Goal: Information Seeking & Learning: Learn about a topic

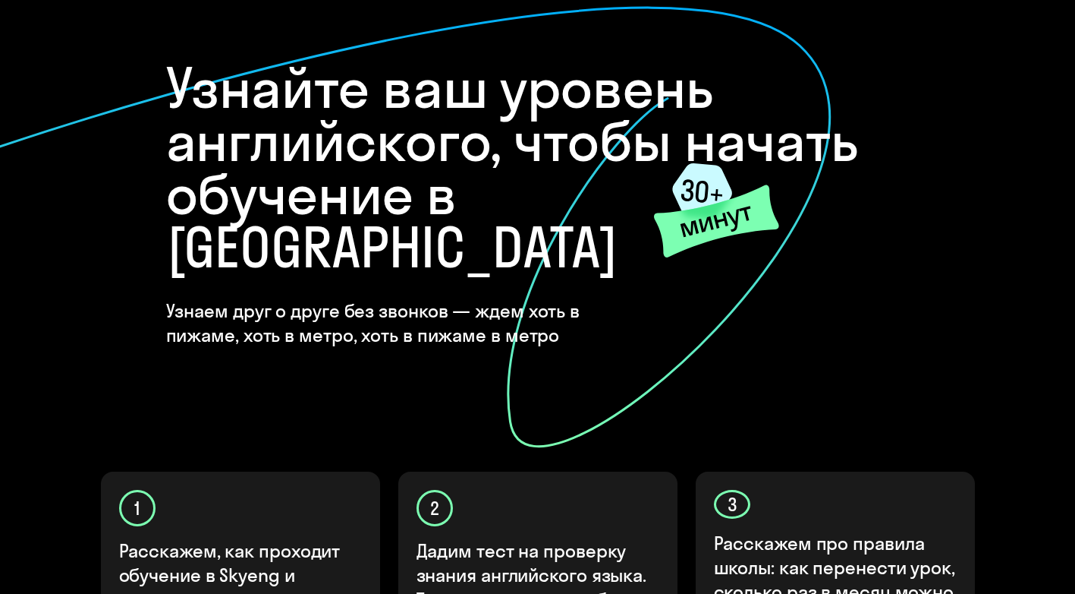
scroll to position [502, 0]
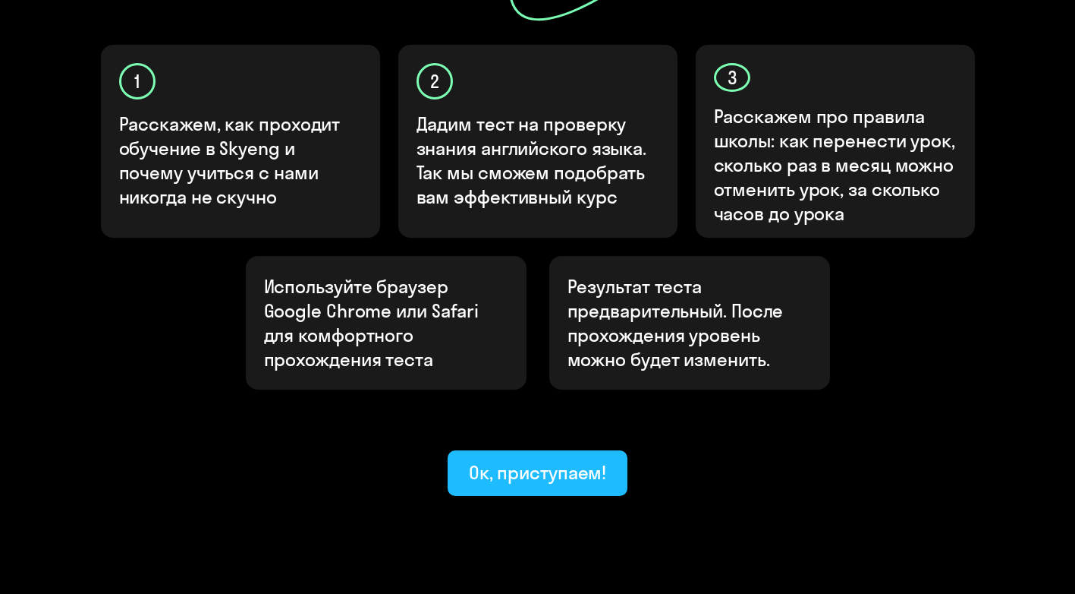
click at [538, 450] on button "Ок, приступаем!" at bounding box center [538, 473] width 181 height 46
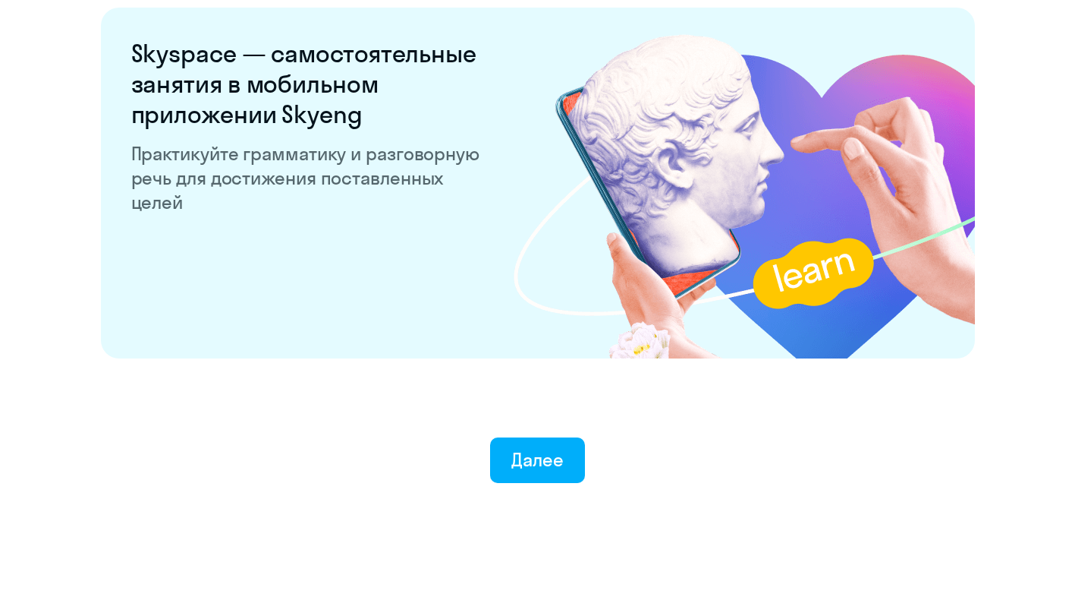
scroll to position [2924, 0]
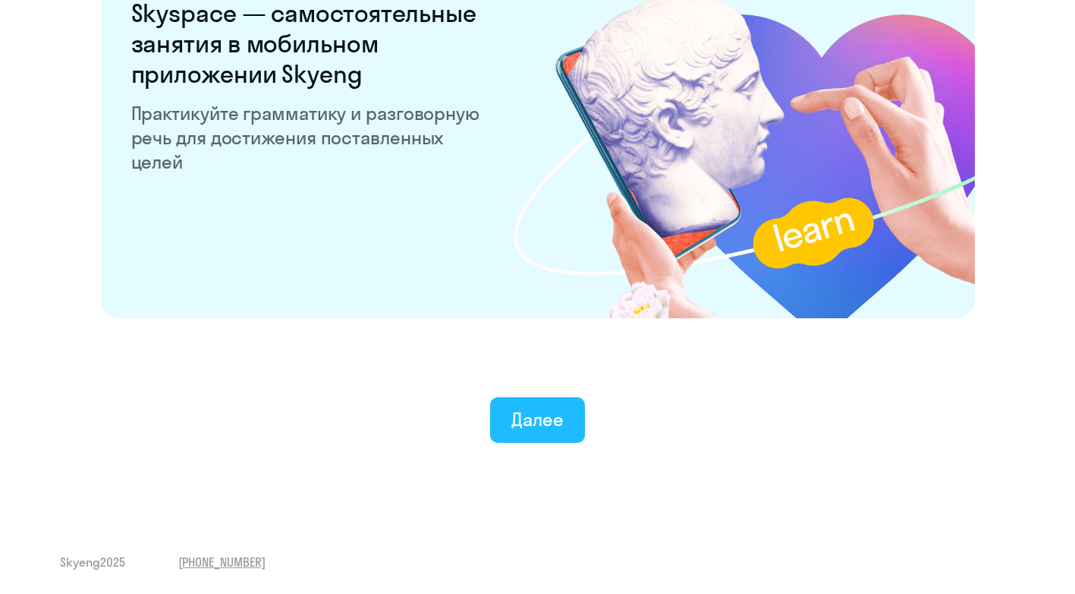
click at [559, 408] on div "Далее" at bounding box center [538, 419] width 52 height 24
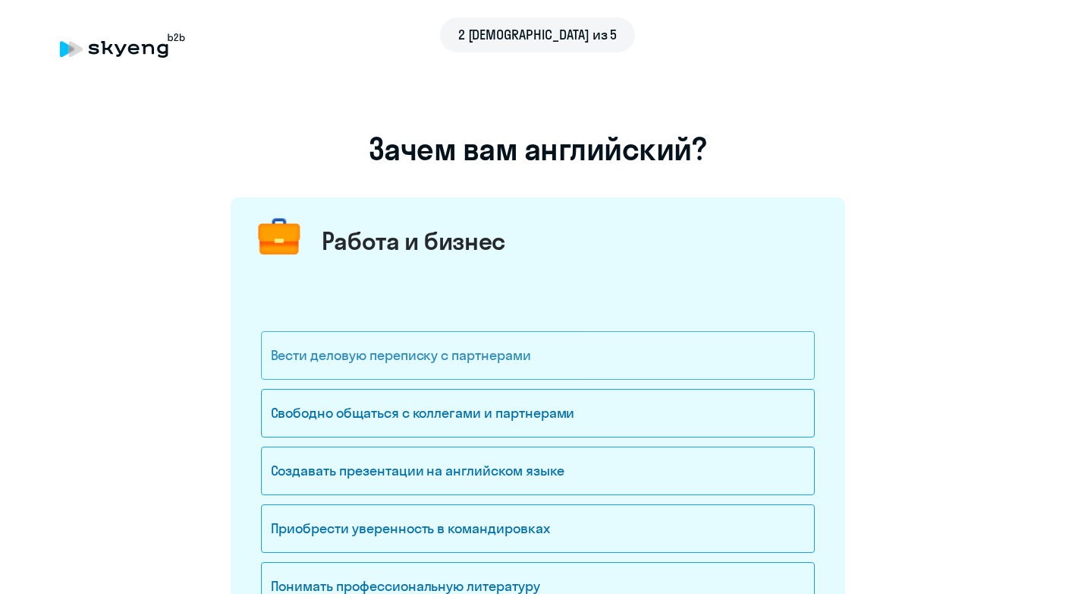
click at [388, 362] on div "Вести деловую переписку с партнерами" at bounding box center [538, 355] width 554 height 49
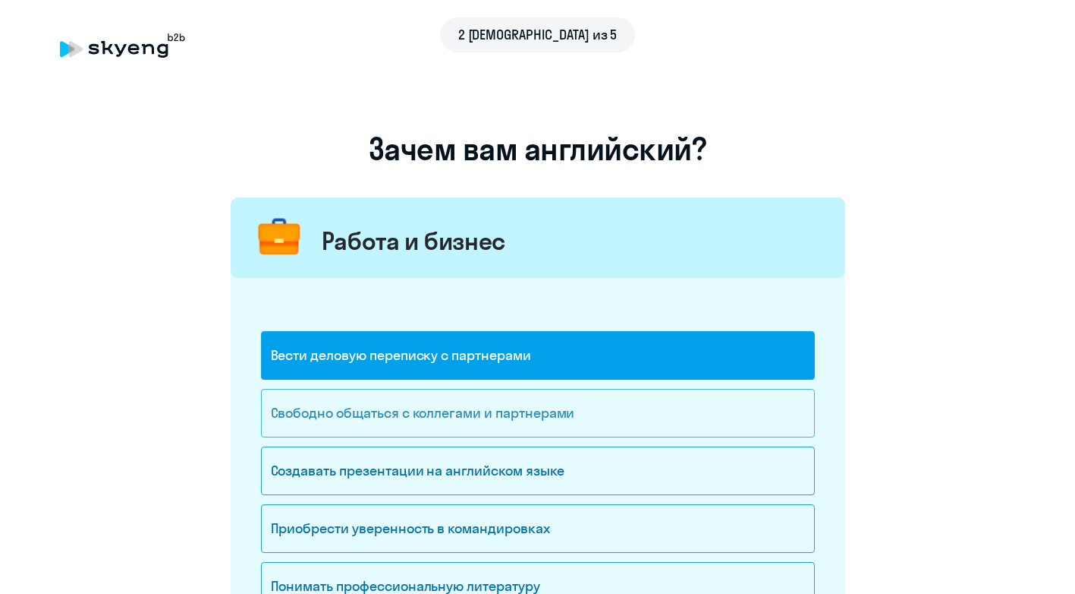
click at [417, 417] on div "Свободно общаться с коллегами и партнерами" at bounding box center [538, 413] width 554 height 49
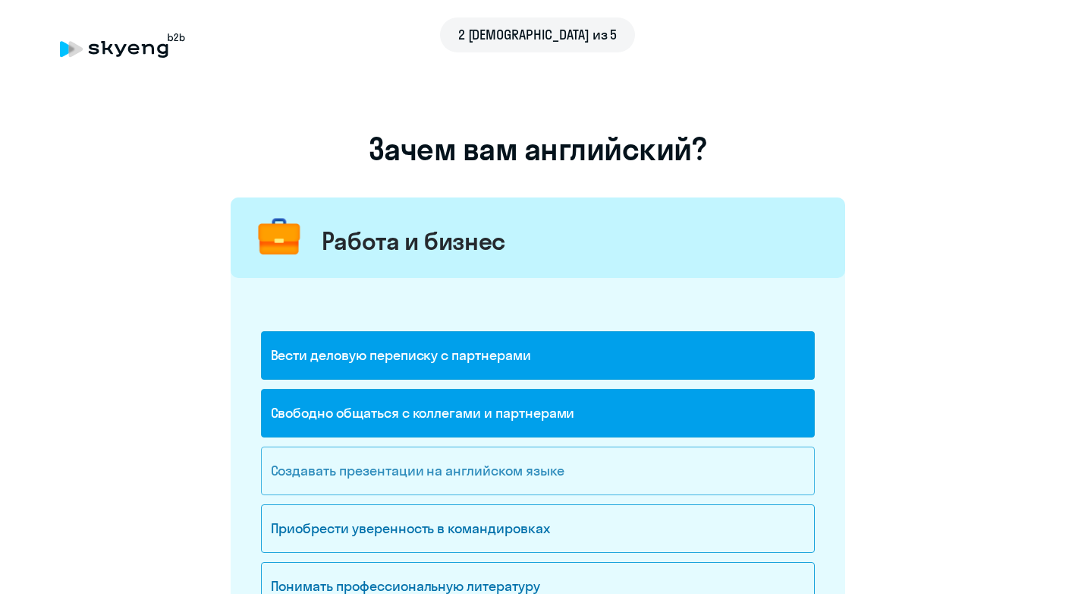
click at [375, 471] on div "Создавать презентации на английском языке" at bounding box center [538, 470] width 554 height 49
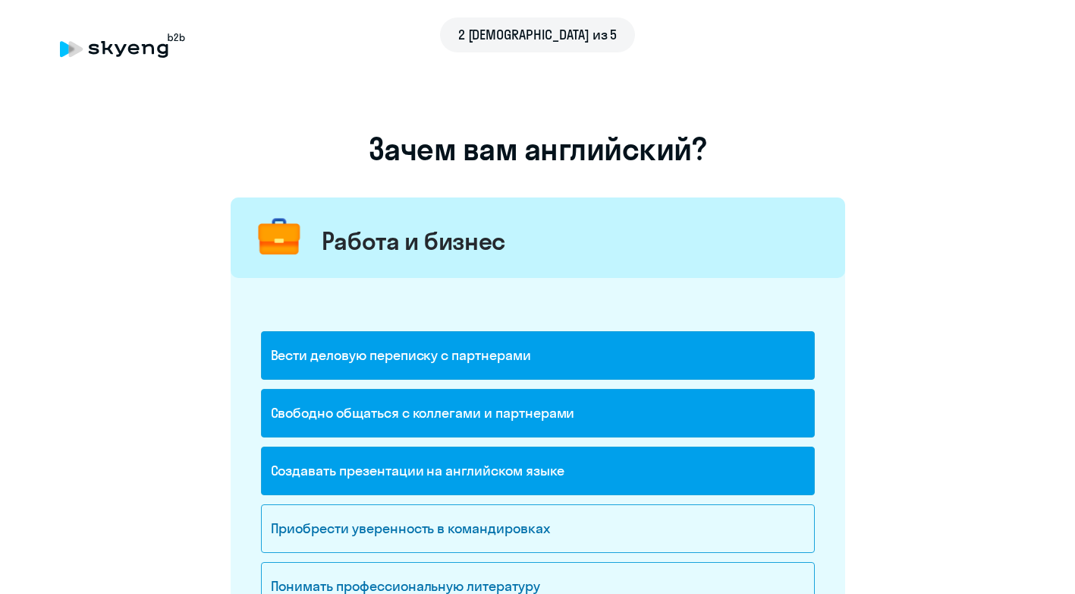
scroll to position [152, 0]
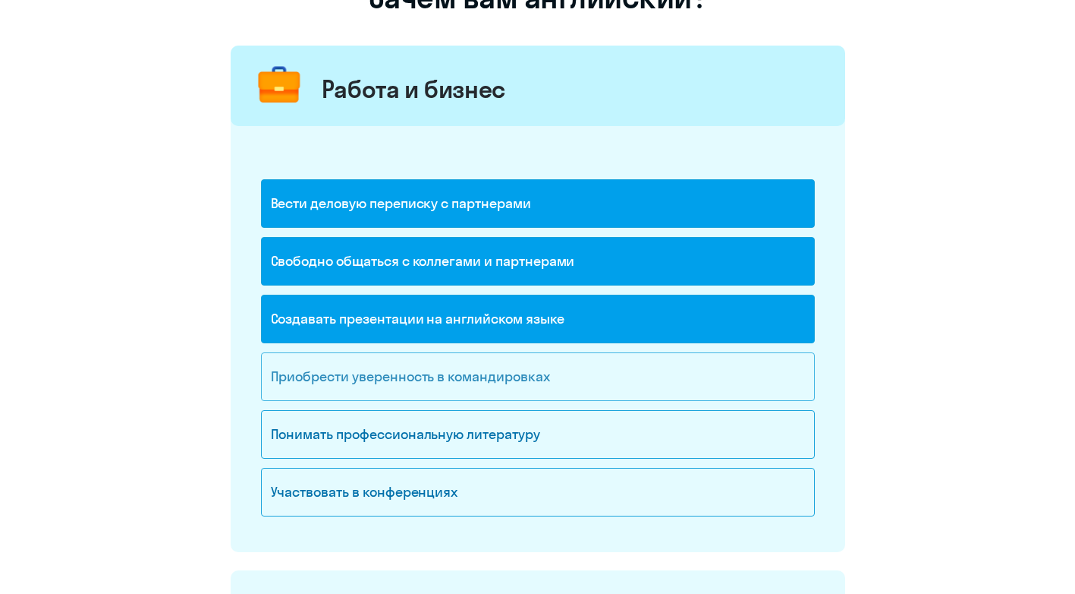
click at [511, 378] on div "Приобрести уверенность в командировках" at bounding box center [538, 376] width 554 height 49
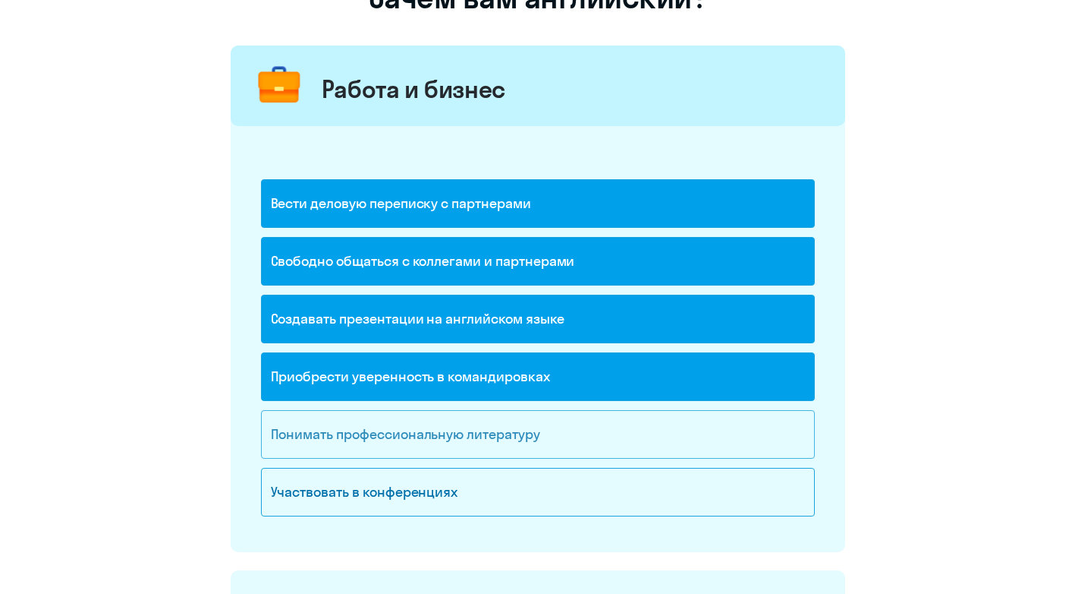
click at [443, 446] on div "Понимать профессиональную литературу" at bounding box center [538, 434] width 554 height 49
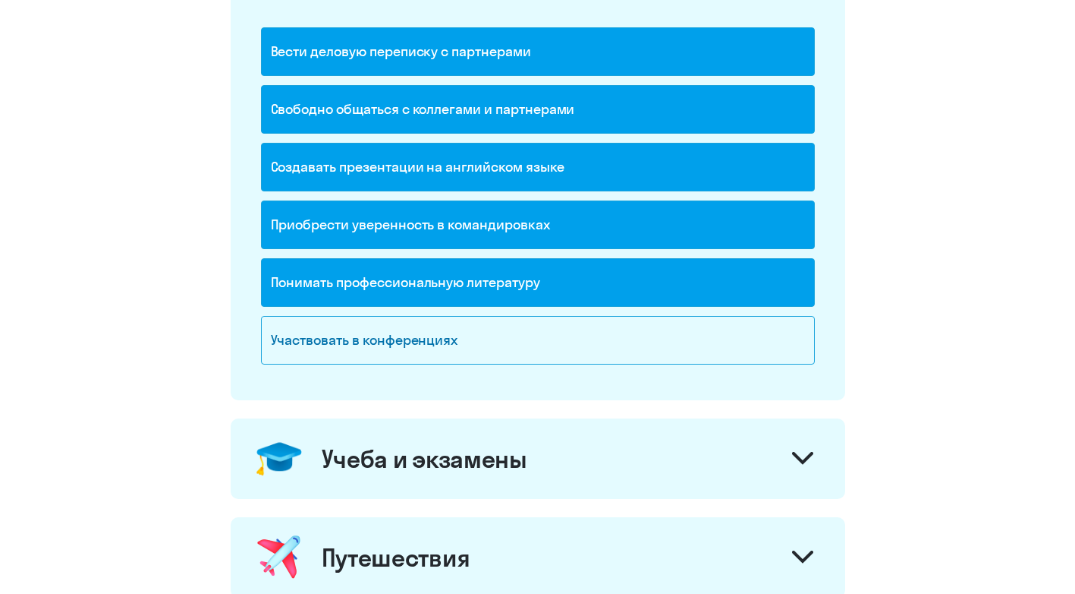
scroll to position [531, 0]
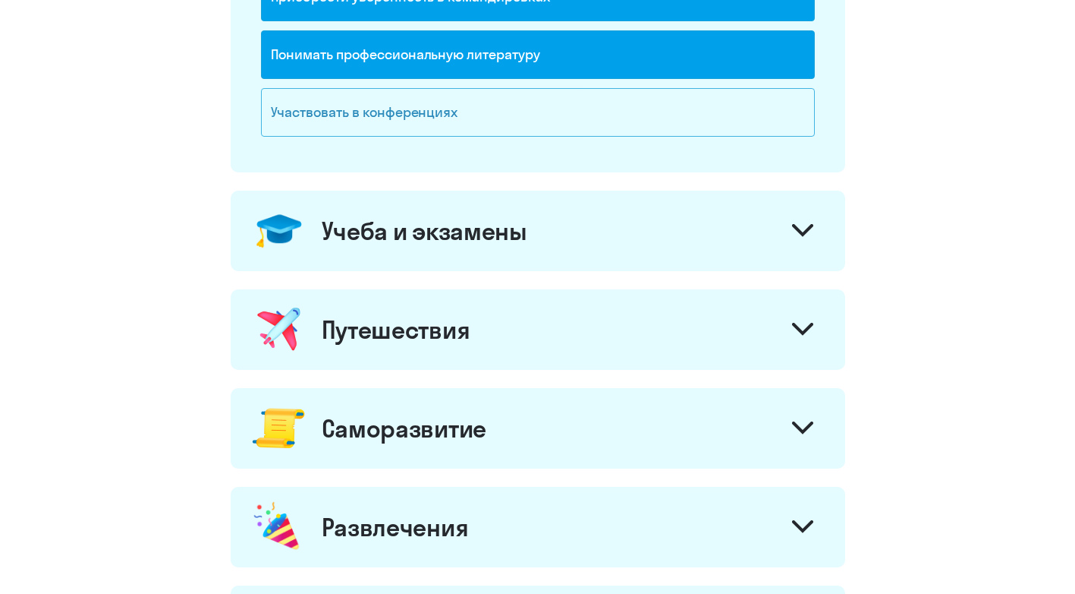
click at [428, 112] on div "Участвовать в конференциях" at bounding box center [538, 112] width 554 height 49
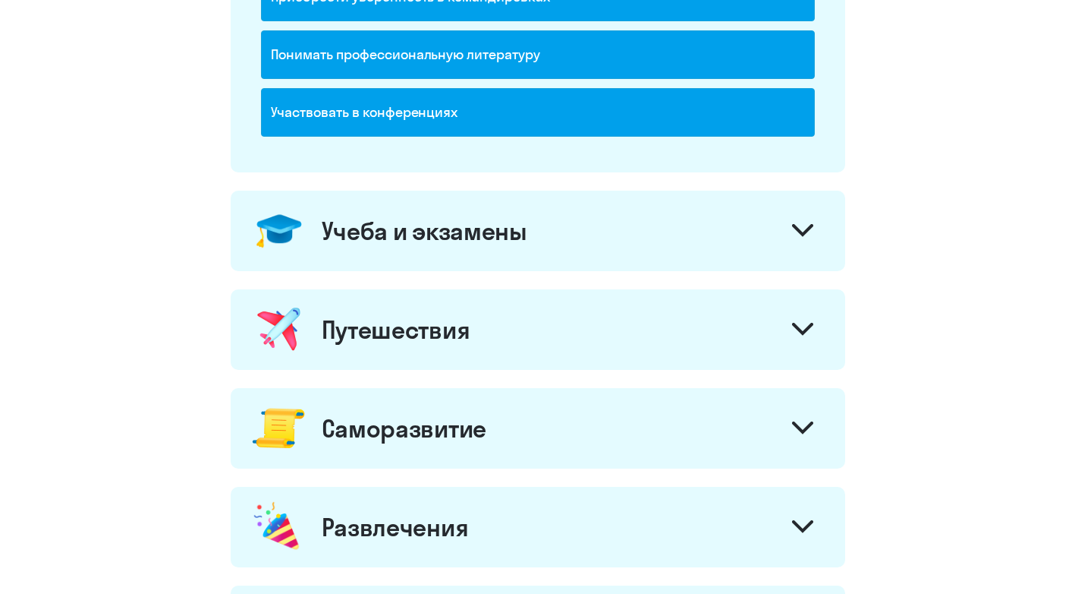
click at [503, 253] on div "Учеба и экзамены" at bounding box center [538, 230] width 615 height 80
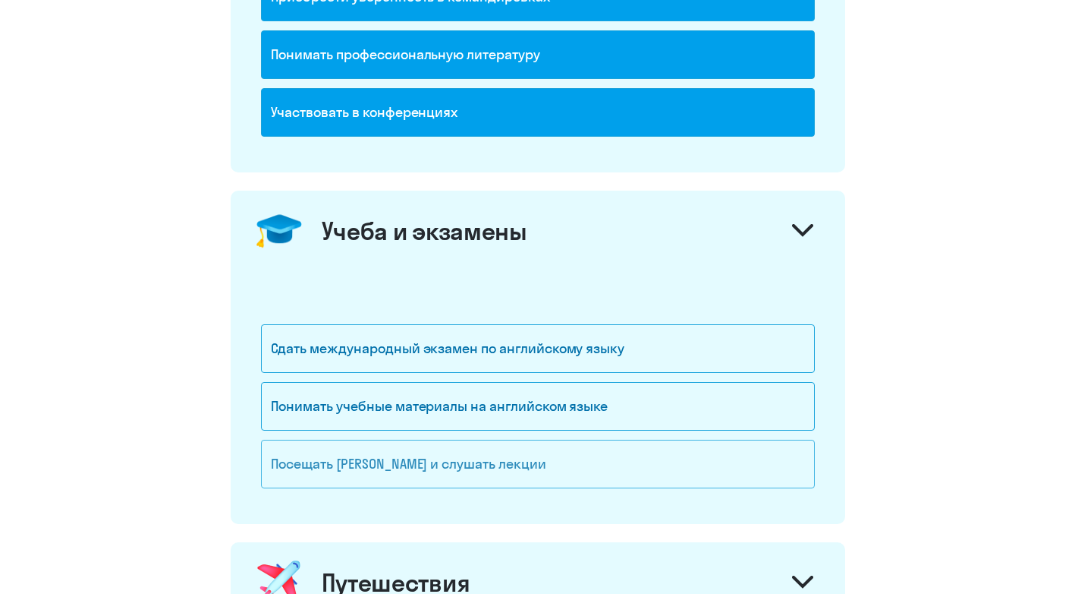
click at [465, 468] on div "Посещать [PERSON_NAME] и слушать лекции" at bounding box center [538, 463] width 554 height 49
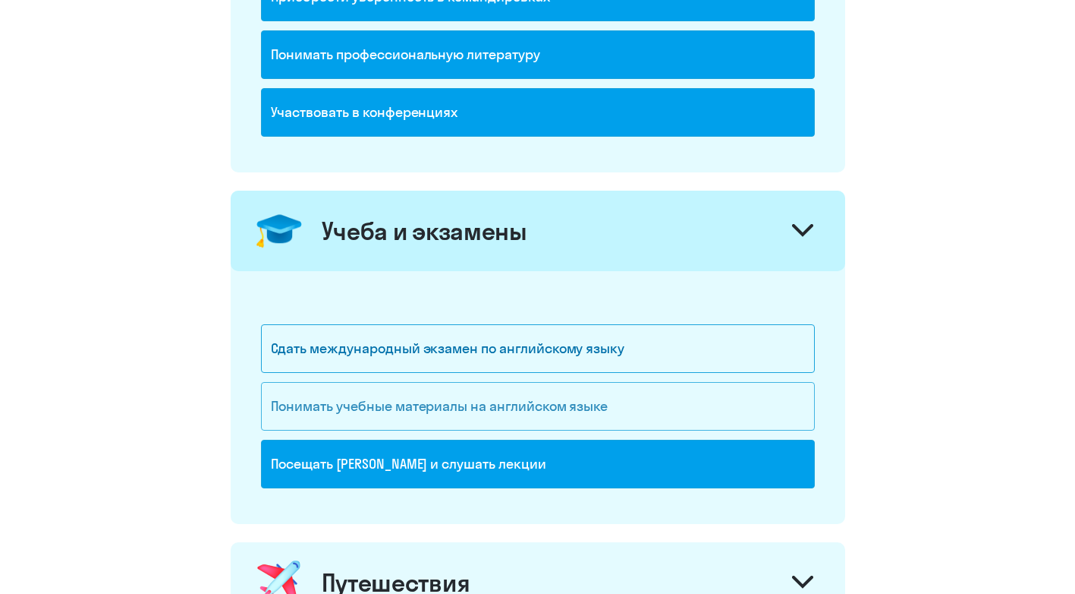
click at [458, 404] on div "Понимать учебные материалы на английском языке" at bounding box center [538, 406] width 554 height 49
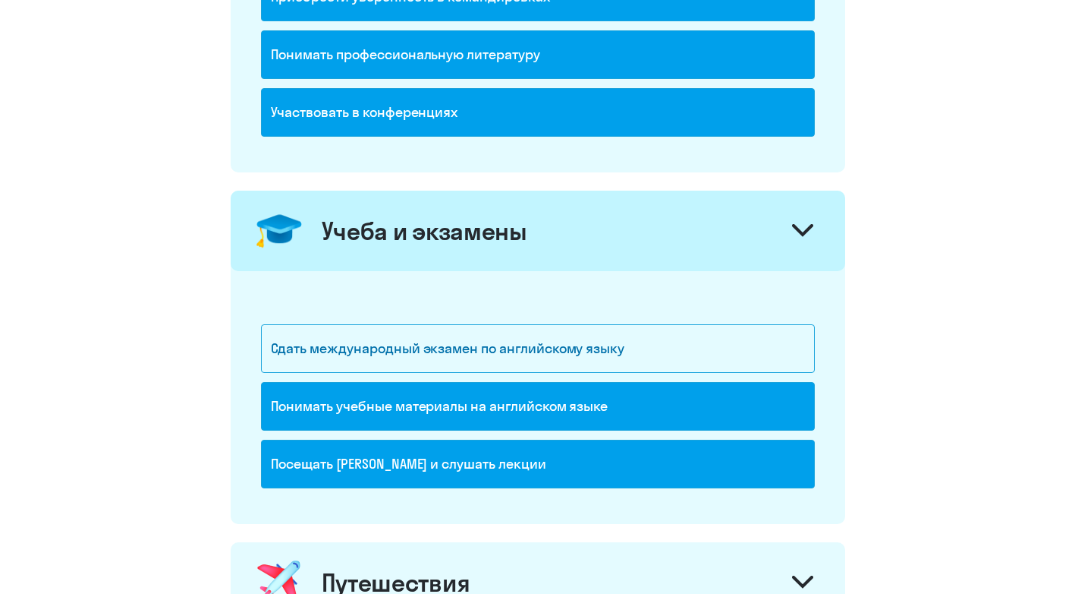
scroll to position [835, 0]
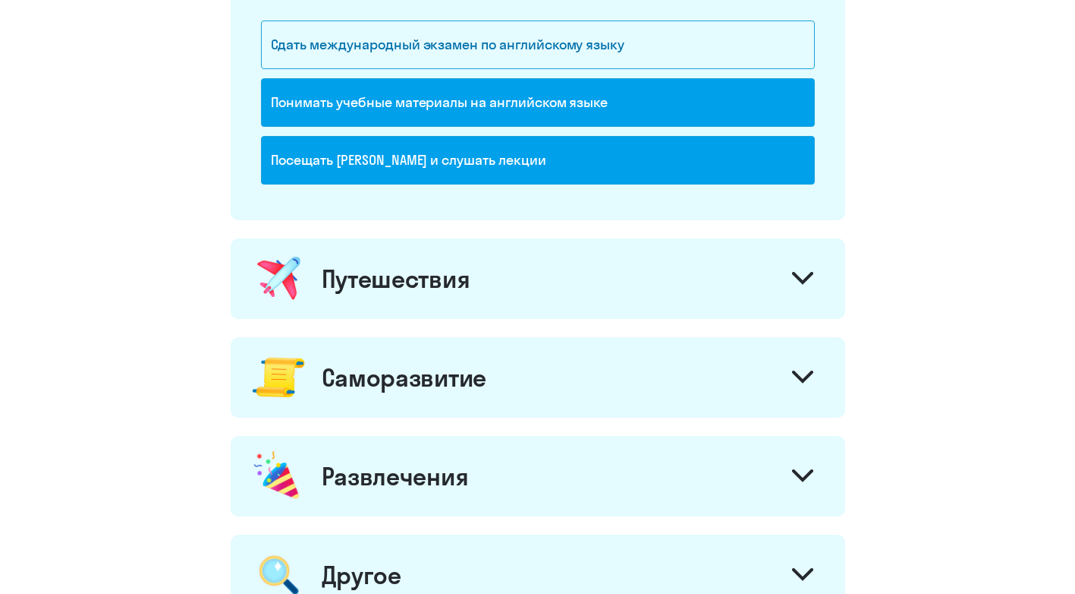
click at [506, 280] on div "Путешествия" at bounding box center [538, 278] width 615 height 80
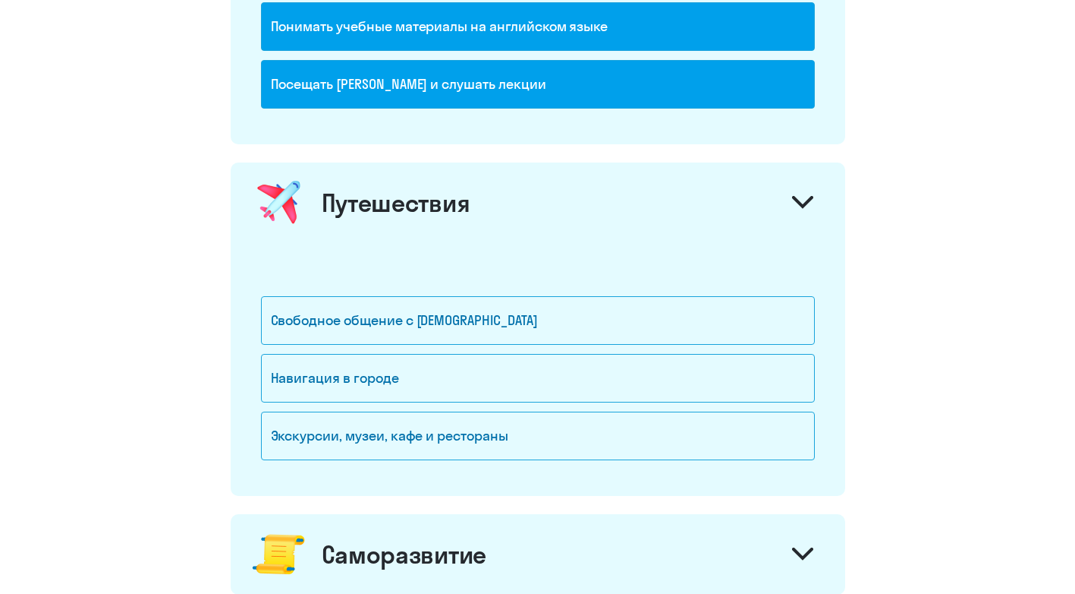
scroll to position [1063, 0]
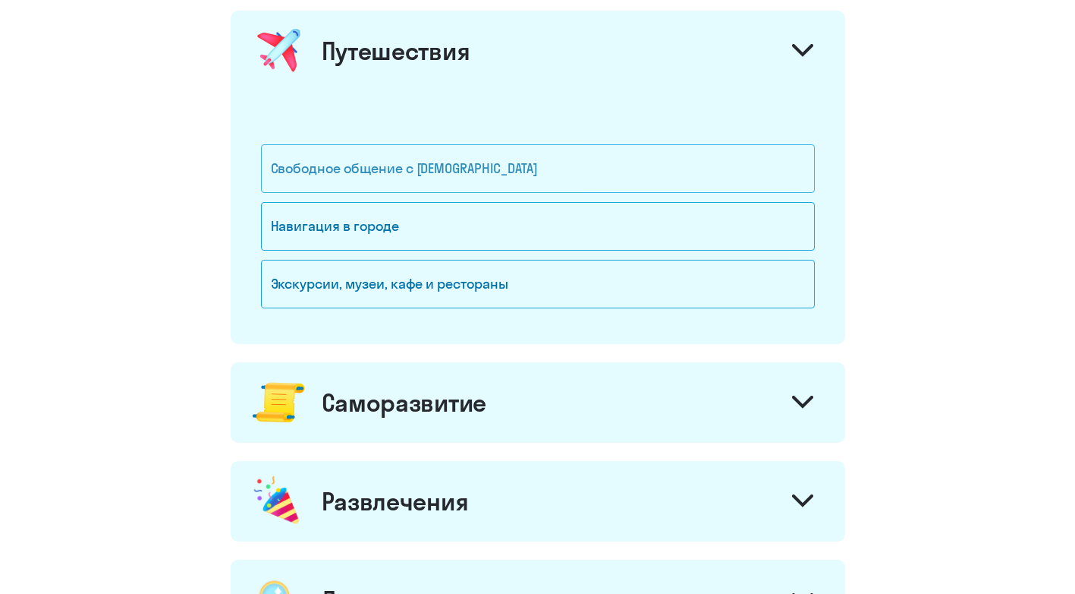
click at [339, 172] on div "Свободное общение с [DEMOGRAPHIC_DATA]" at bounding box center [538, 168] width 554 height 49
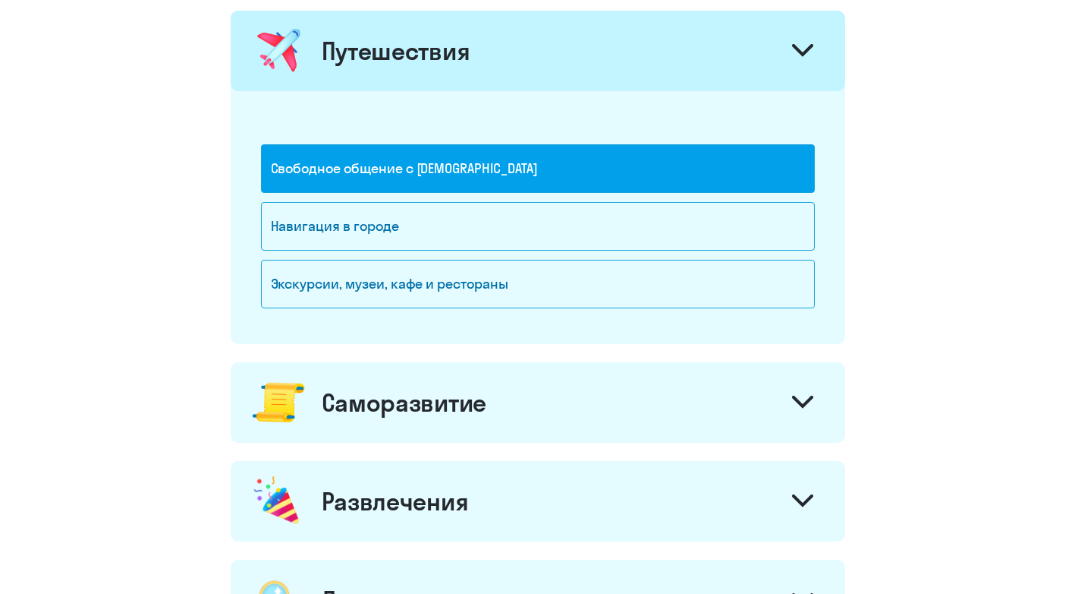
click at [452, 411] on div "Саморазвитие" at bounding box center [404, 402] width 165 height 30
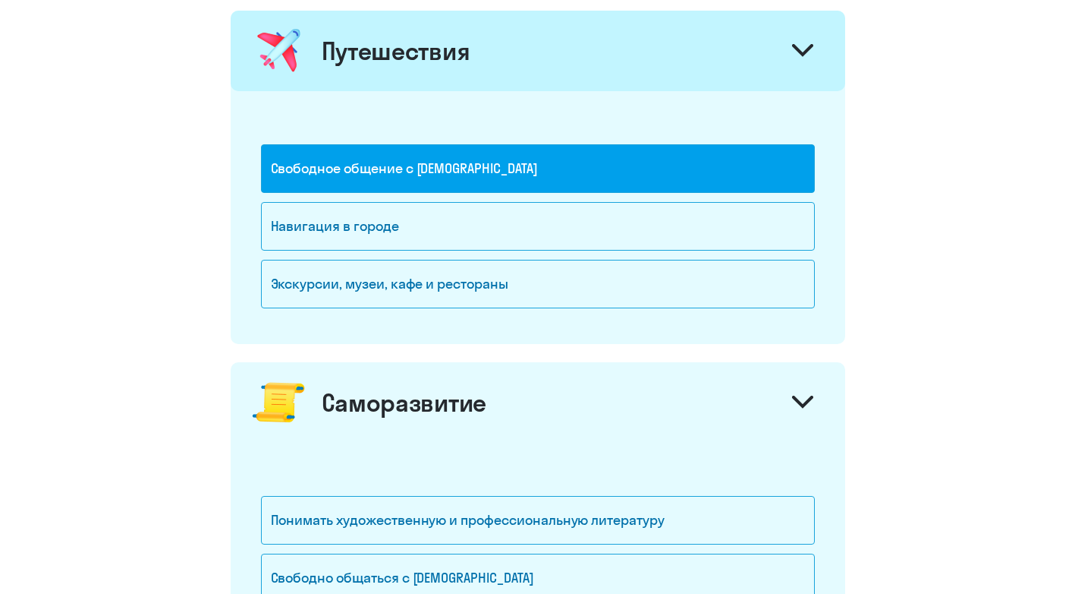
scroll to position [1366, 0]
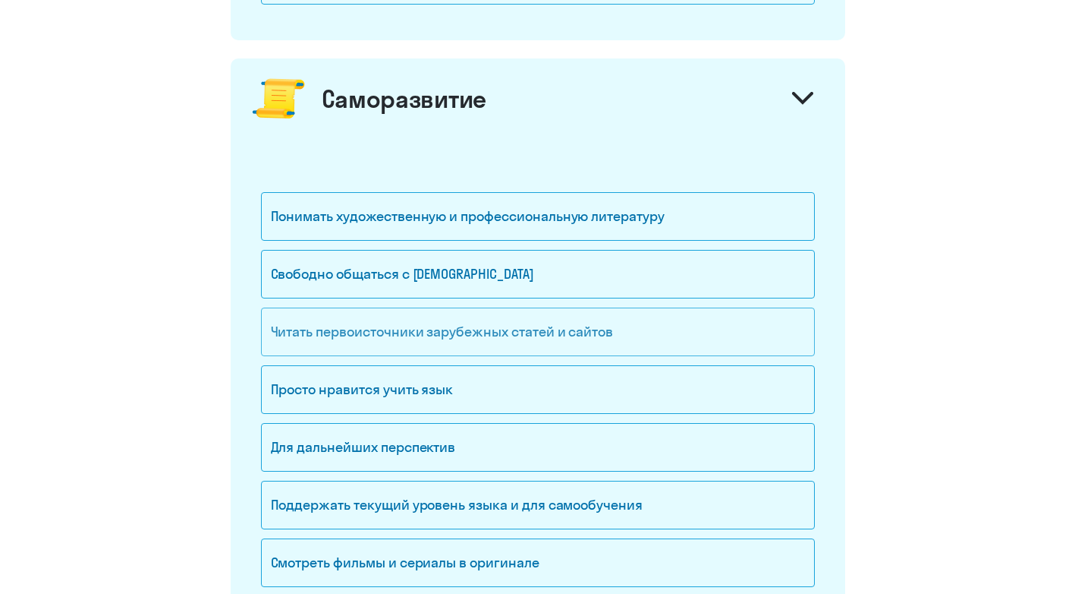
click at [483, 331] on div "Читать первоисточники зарубежных статей и сайтов" at bounding box center [538, 331] width 554 height 49
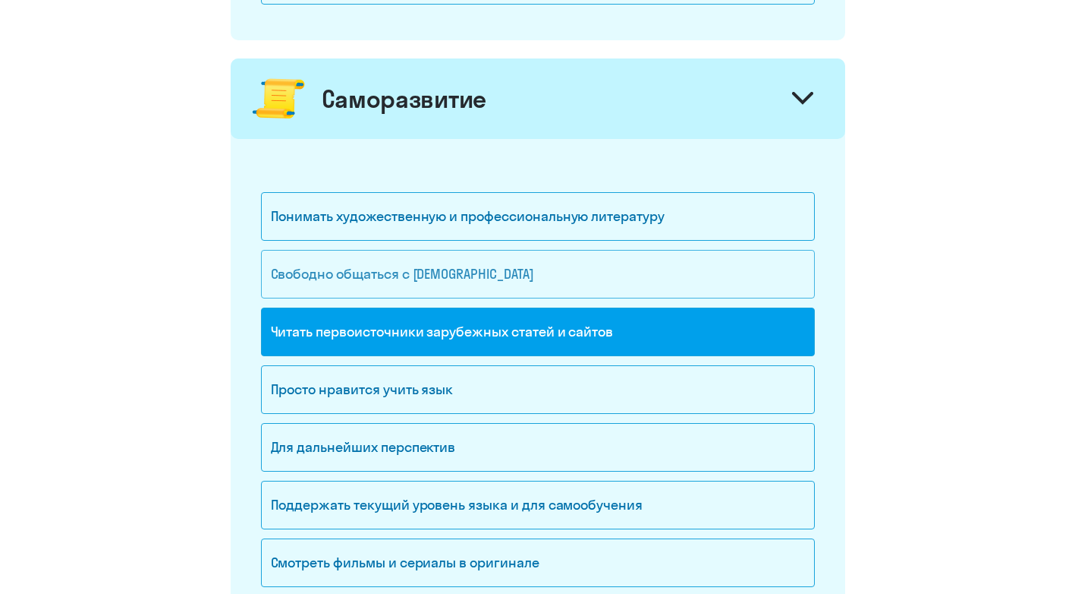
click at [414, 276] on div "Свободно общаться с [DEMOGRAPHIC_DATA]" at bounding box center [538, 274] width 554 height 49
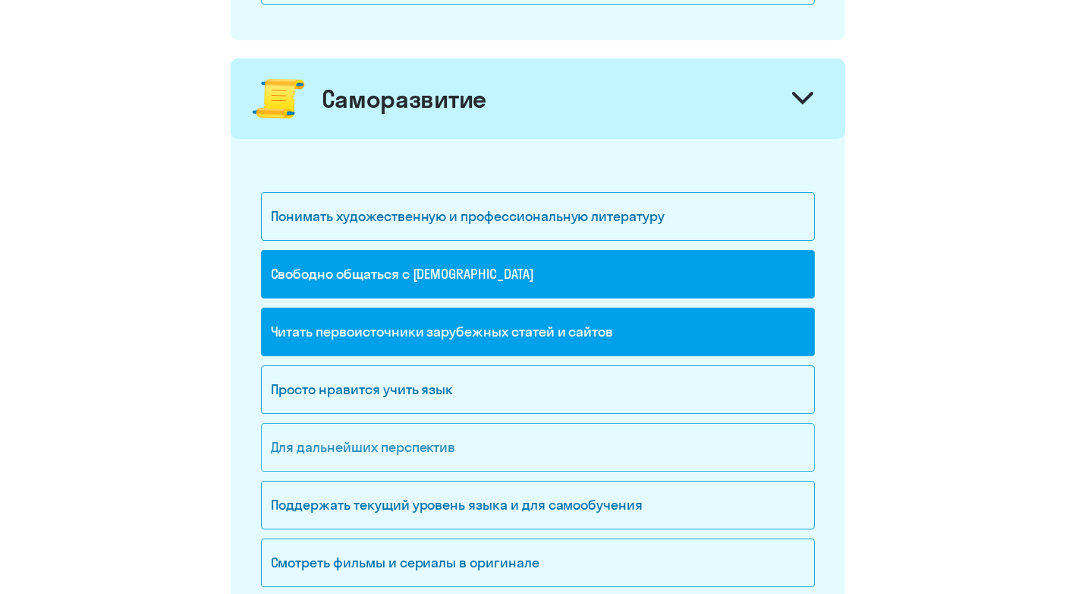
click at [388, 439] on div "Для дальнейших перспектив" at bounding box center [538, 447] width 554 height 49
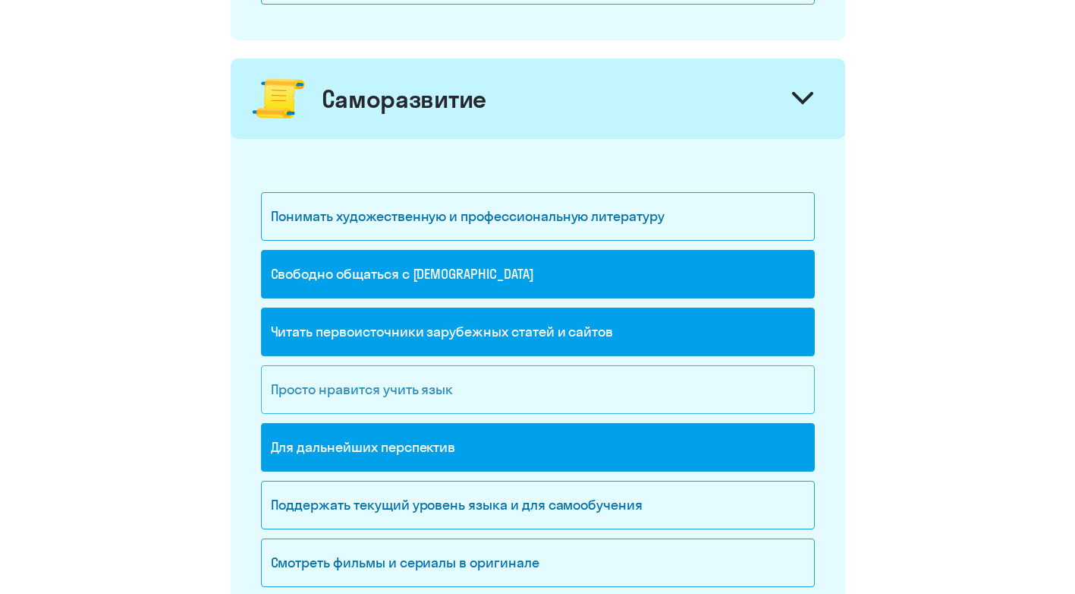
scroll to position [1594, 0]
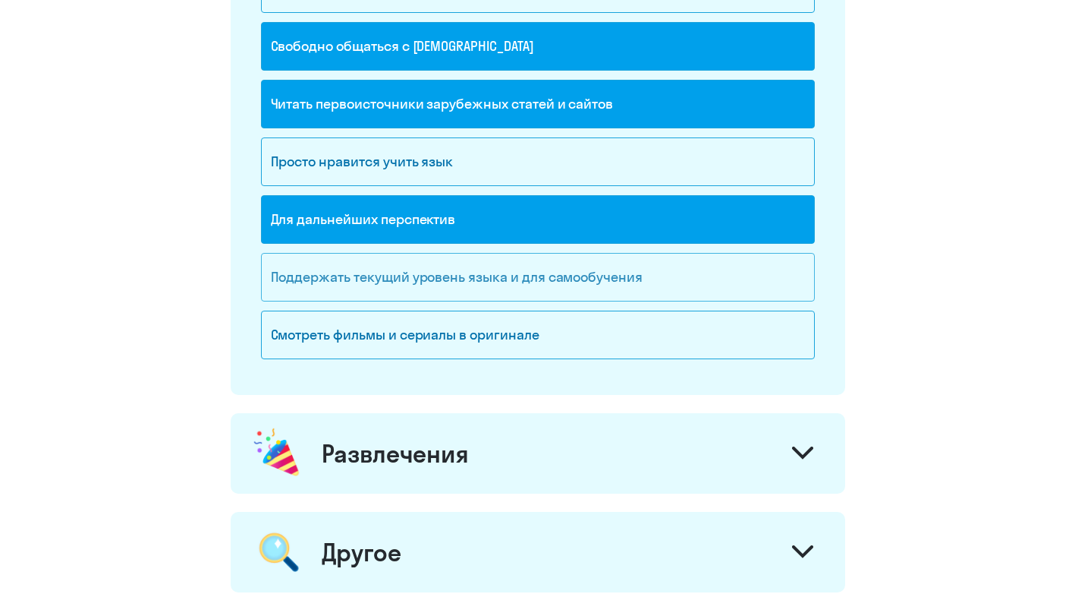
click at [491, 280] on div "Поддержать текущий уровень языка и для cамообучения" at bounding box center [538, 277] width 554 height 49
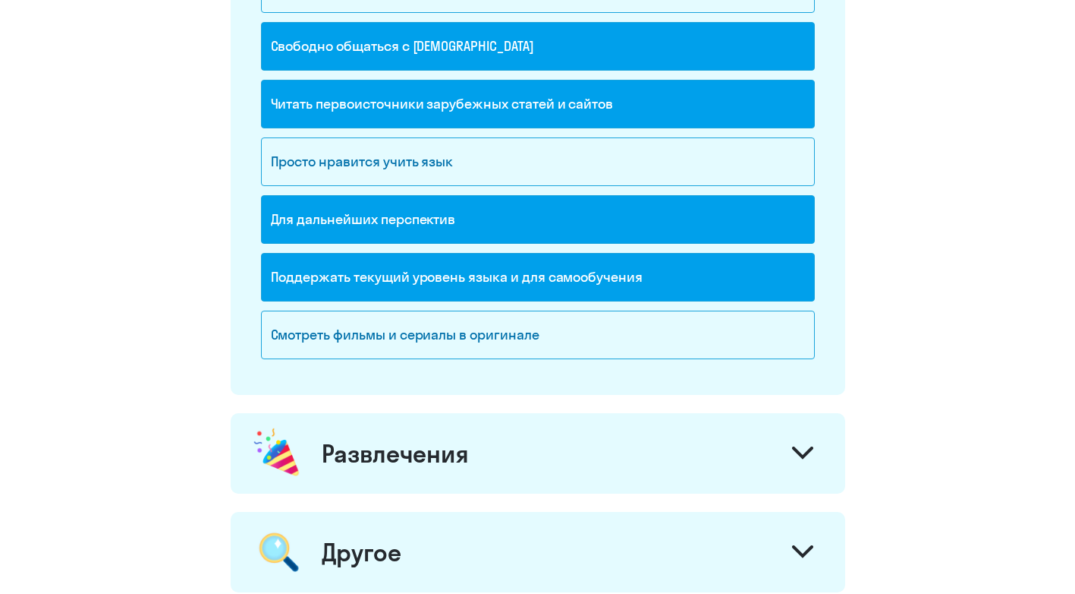
click at [531, 463] on div "Развлечения" at bounding box center [538, 453] width 615 height 80
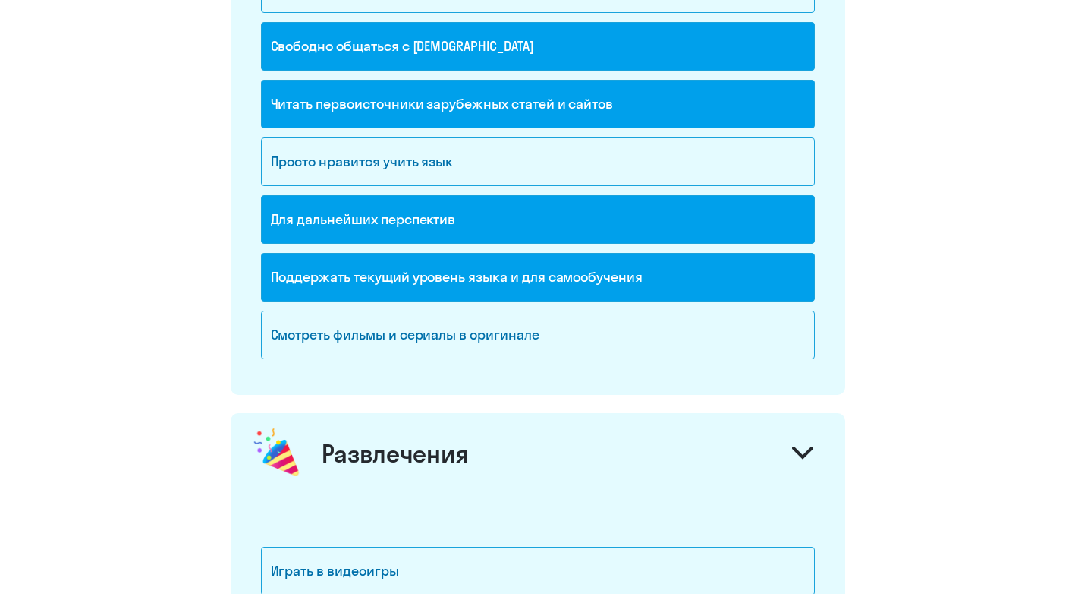
scroll to position [1897, 0]
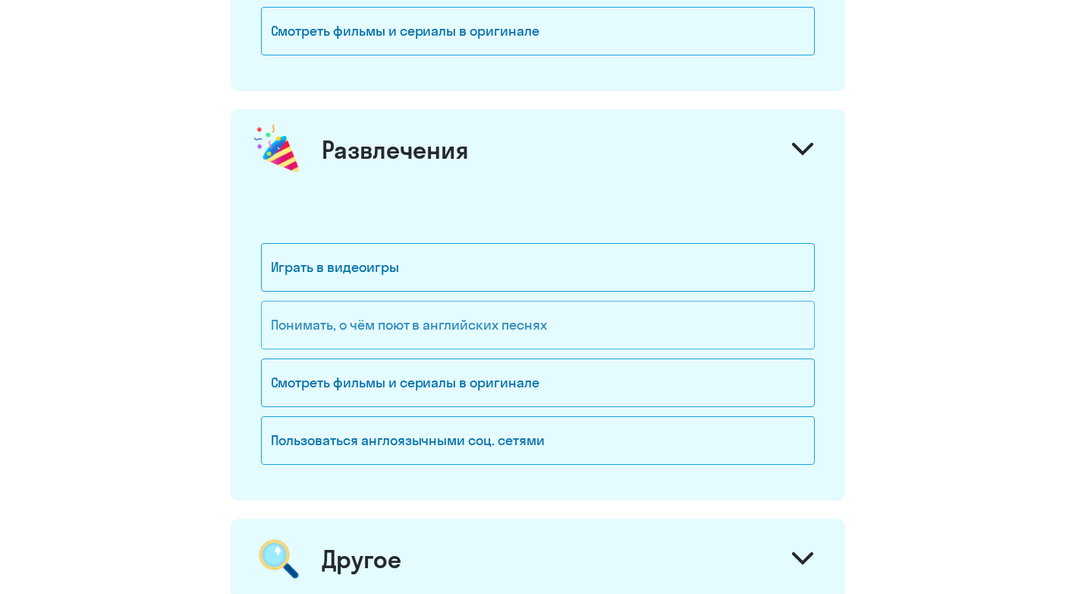
click at [457, 313] on div "Понимать, о чём поют в английских песнях" at bounding box center [538, 325] width 554 height 49
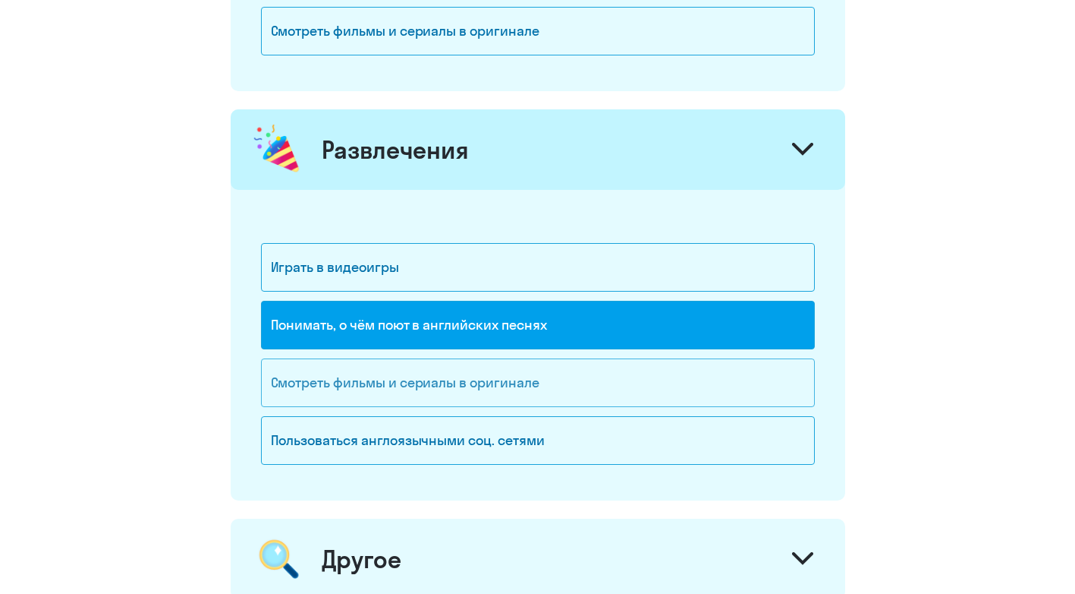
click at [424, 386] on div "Смотреть фильмы и сериалы в оригинале" at bounding box center [538, 382] width 554 height 49
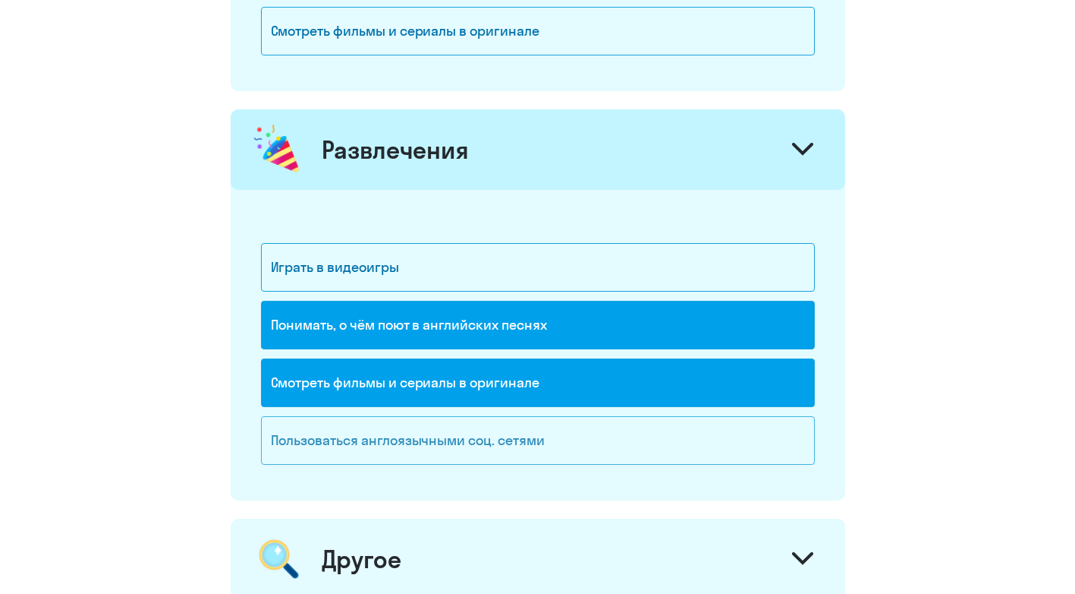
click at [403, 445] on div "Пользоваться англоязычными соц. сетями" at bounding box center [538, 440] width 554 height 49
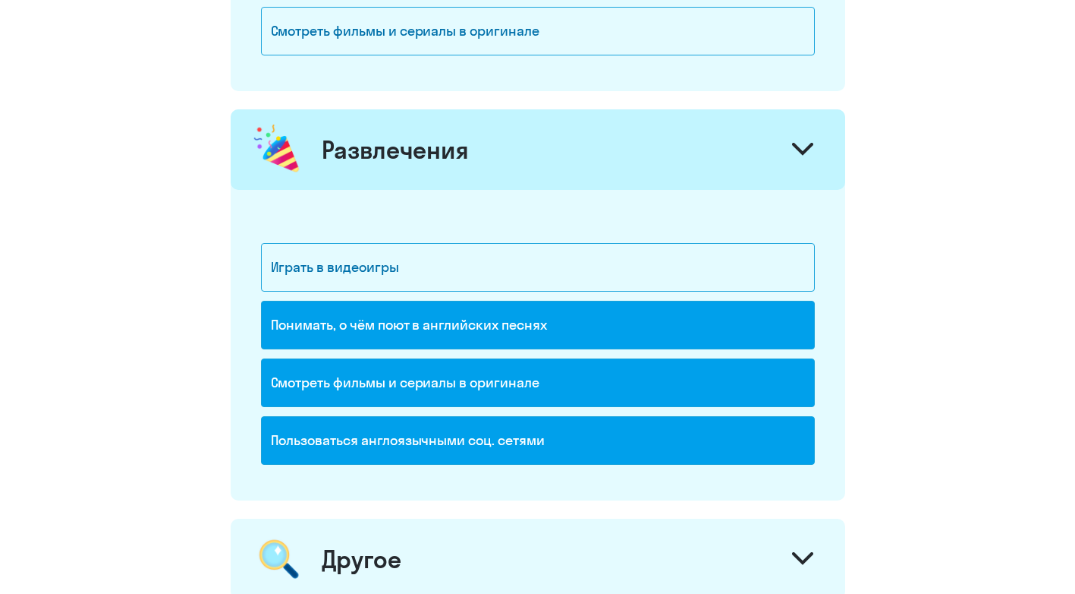
scroll to position [2125, 0]
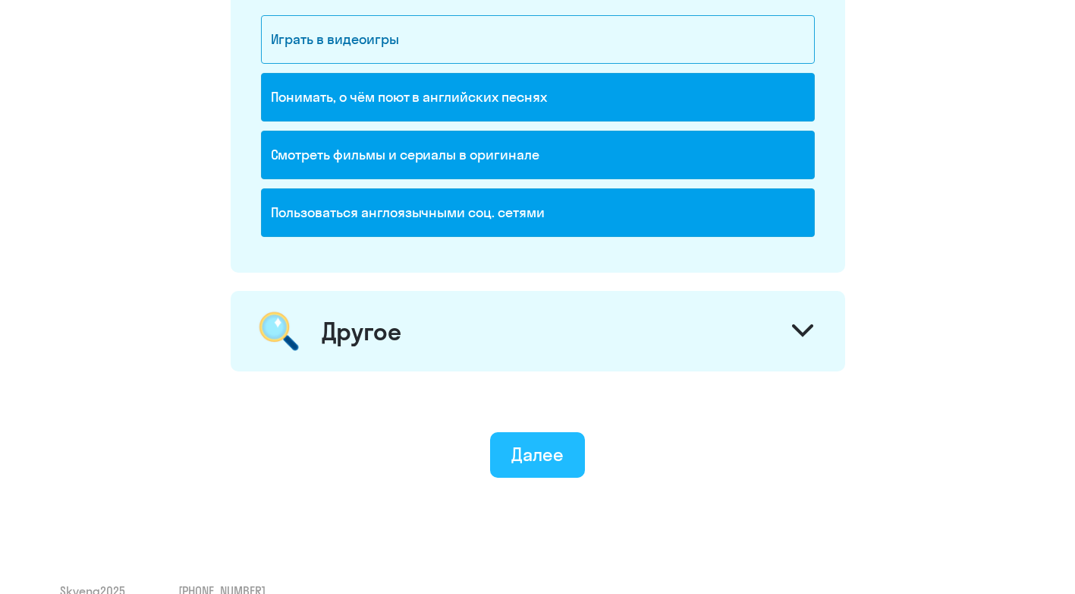
click at [521, 463] on div "Далее" at bounding box center [538, 454] width 52 height 24
